Goal: Obtain resource: Download file/media

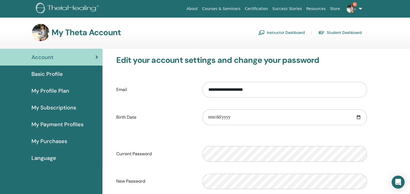
click at [290, 34] on link "Instructor Dashboard" at bounding box center [281, 32] width 47 height 9
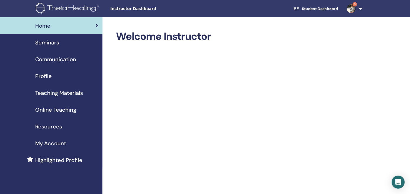
click at [72, 94] on span "Teaching Materials" at bounding box center [59, 93] width 48 height 8
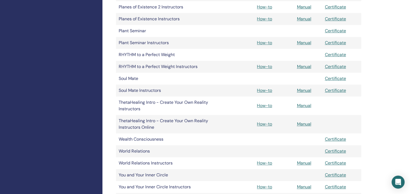
scroll to position [541, 0]
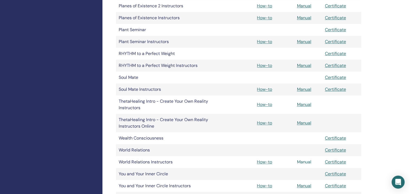
click at [300, 163] on link "Manual" at bounding box center [304, 162] width 14 height 6
